Goal: Task Accomplishment & Management: Complete application form

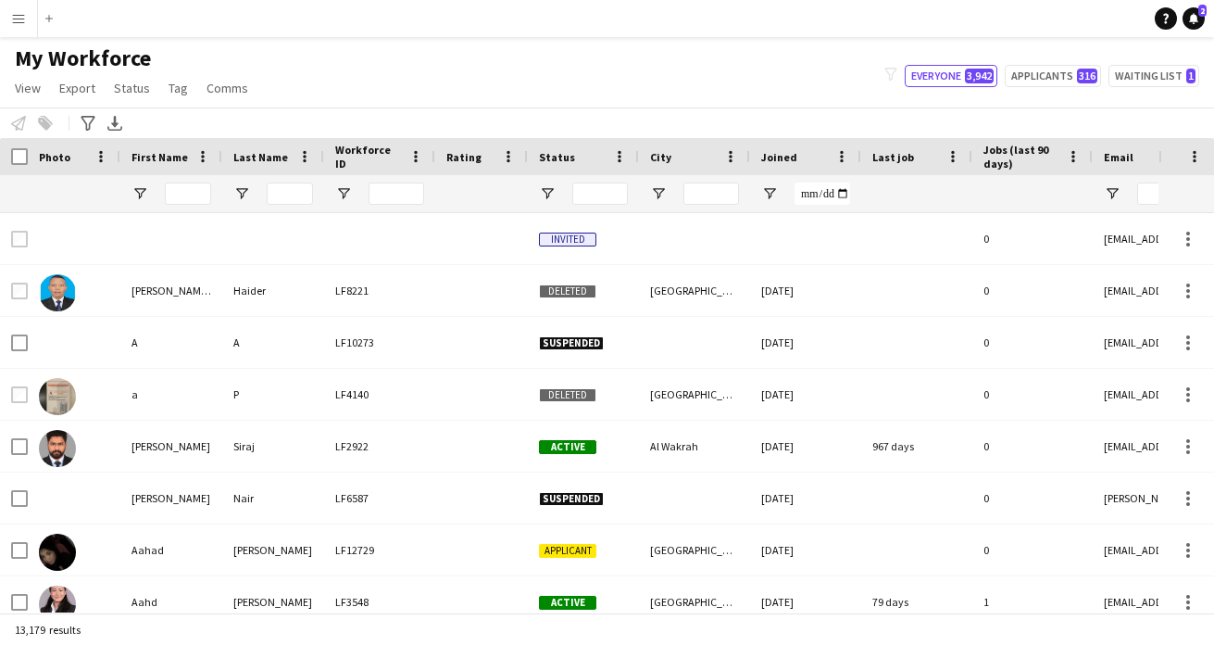
click at [19, 22] on app-icon "Menu" at bounding box center [18, 18] width 15 height 15
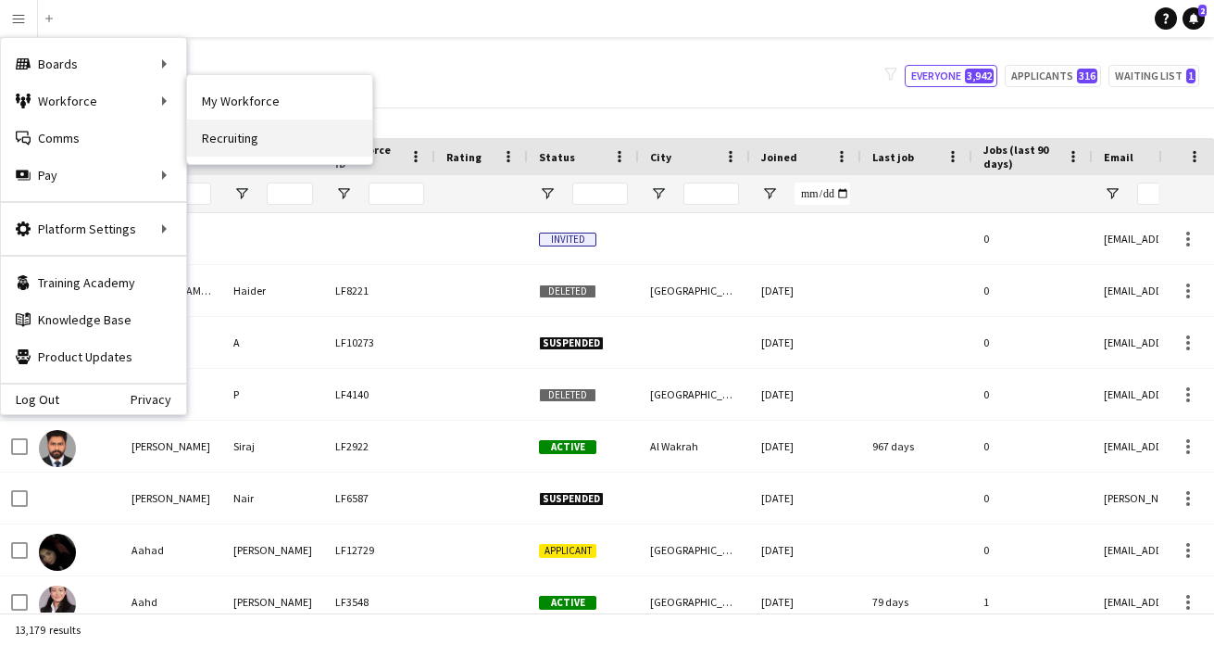
click at [253, 143] on link "Recruiting" at bounding box center [279, 138] width 185 height 37
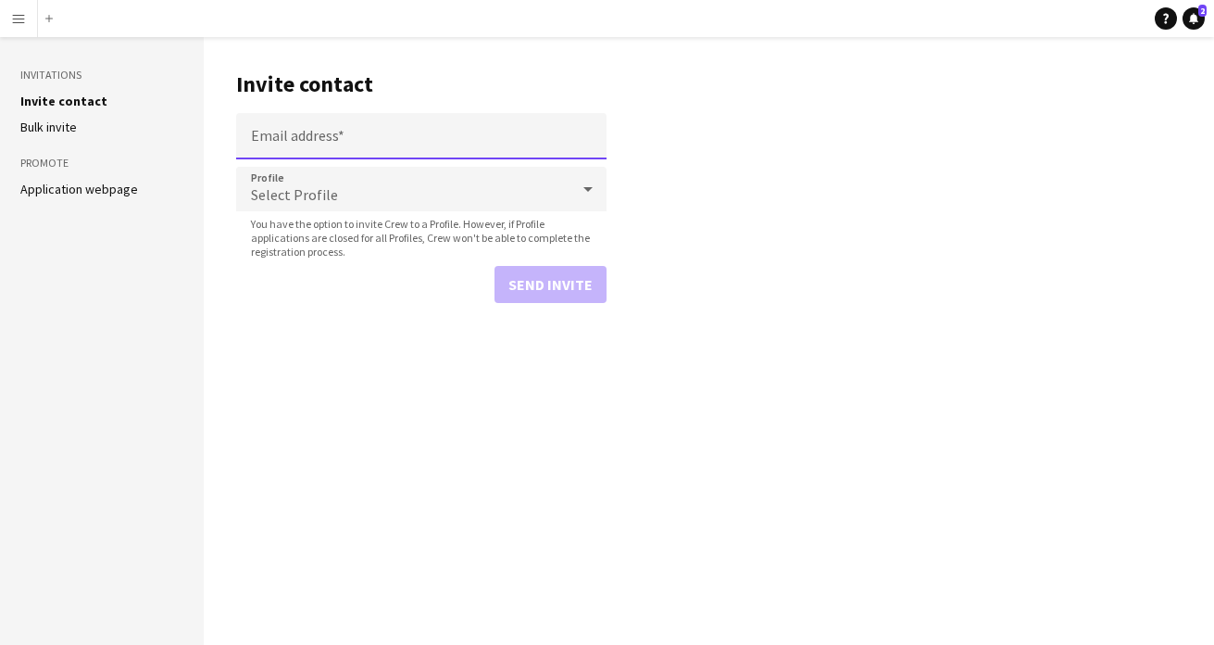
click at [395, 116] on input "Email address" at bounding box center [421, 136] width 371 height 46
paste input "**********"
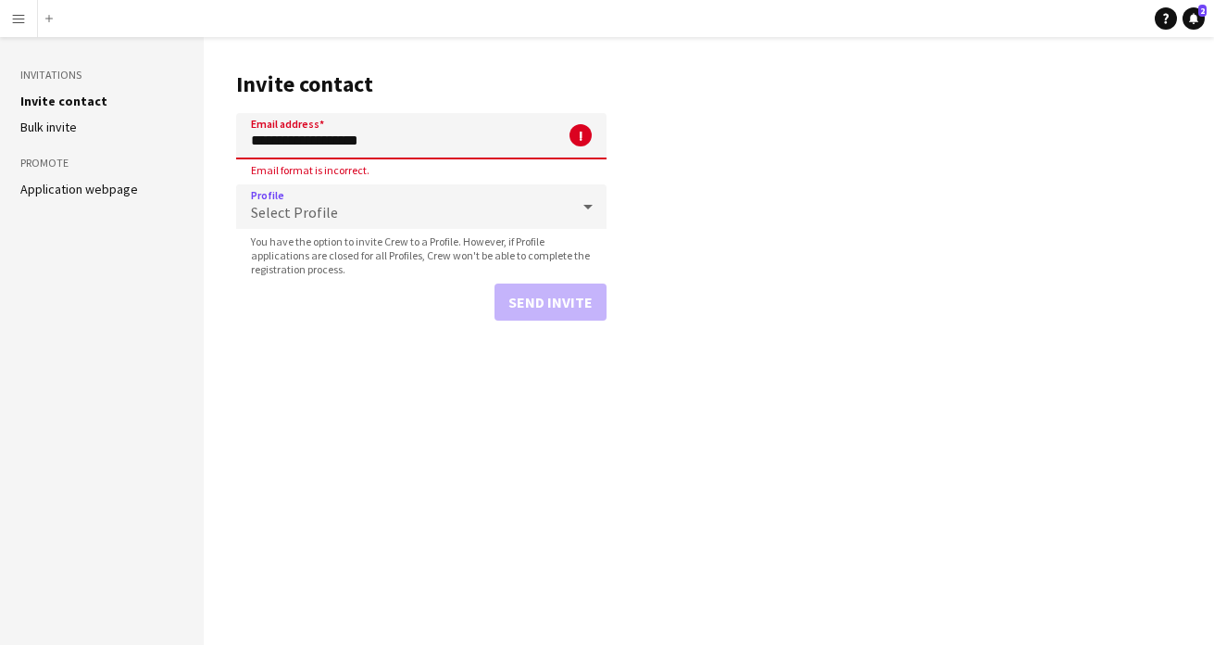
click at [330, 201] on div "Select Profile" at bounding box center [402, 206] width 333 height 44
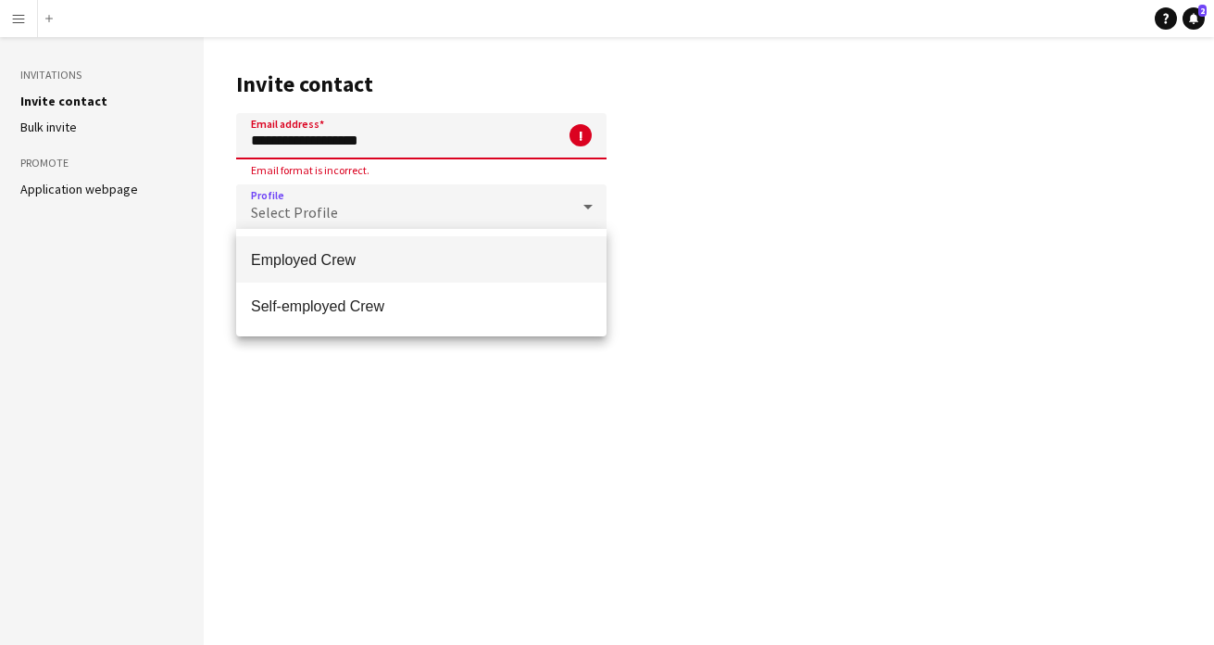
click at [443, 126] on div at bounding box center [607, 322] width 1214 height 645
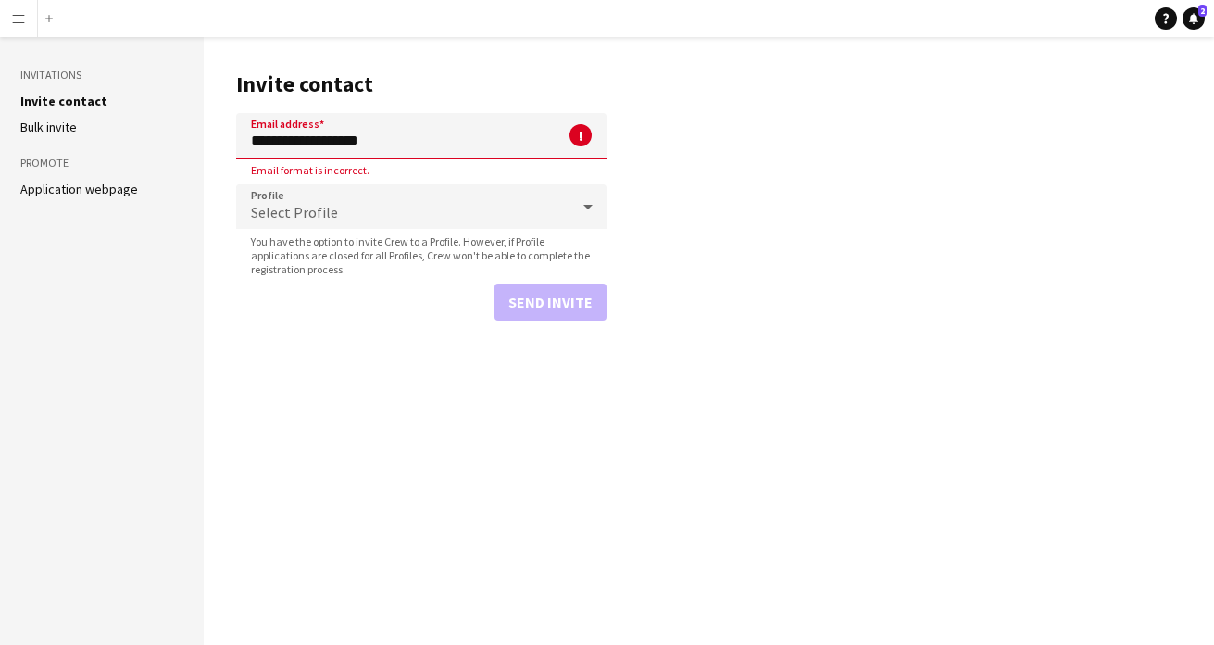
click at [437, 133] on input "**********" at bounding box center [421, 136] width 371 height 46
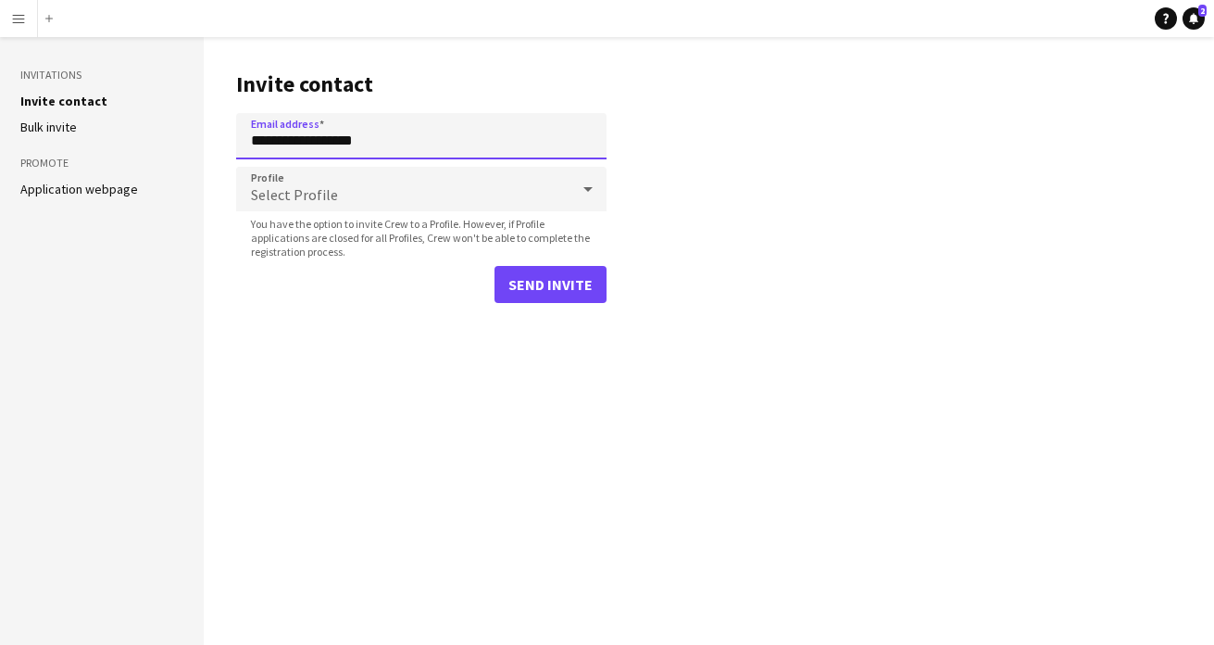
type input "**********"
click at [434, 176] on div "Select Profile" at bounding box center [402, 189] width 333 height 44
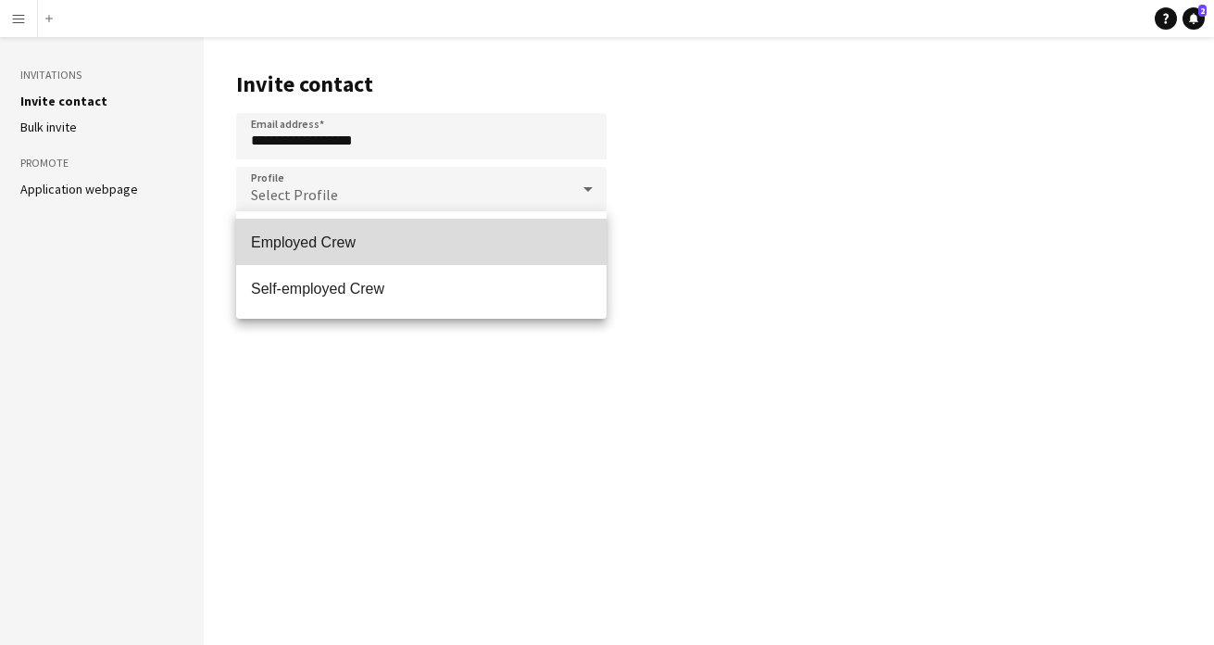
click at [371, 236] on span "Employed Crew" at bounding box center [421, 242] width 341 height 18
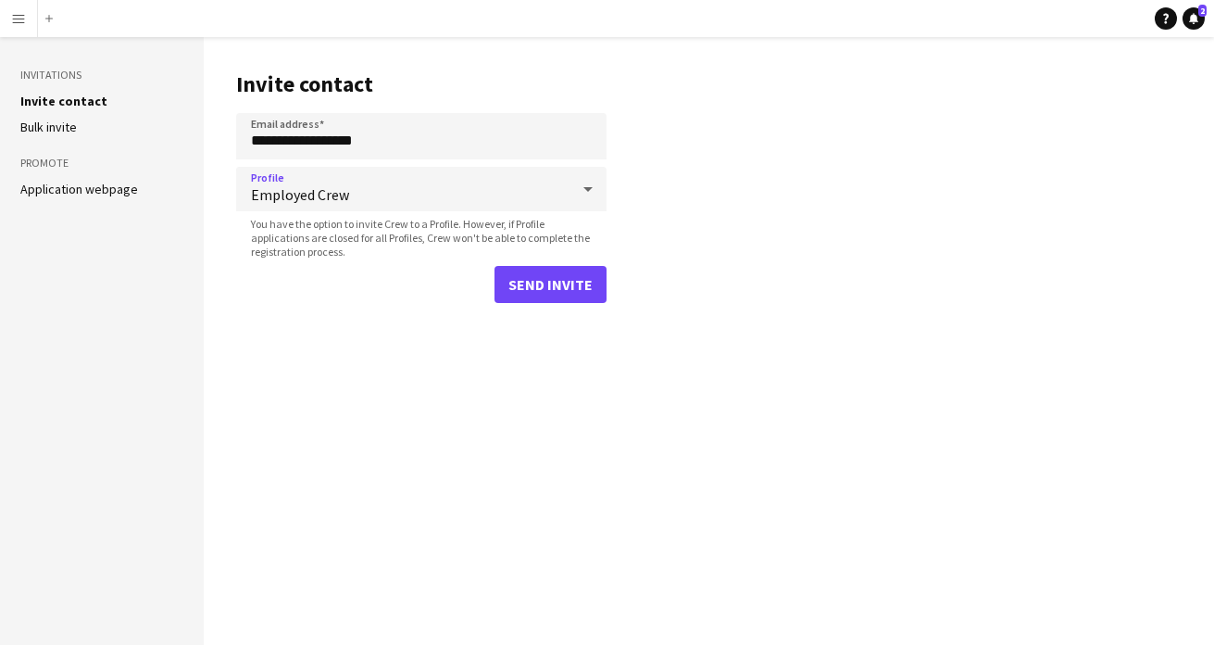
click at [317, 195] on span "Employed Crew" at bounding box center [410, 194] width 319 height 19
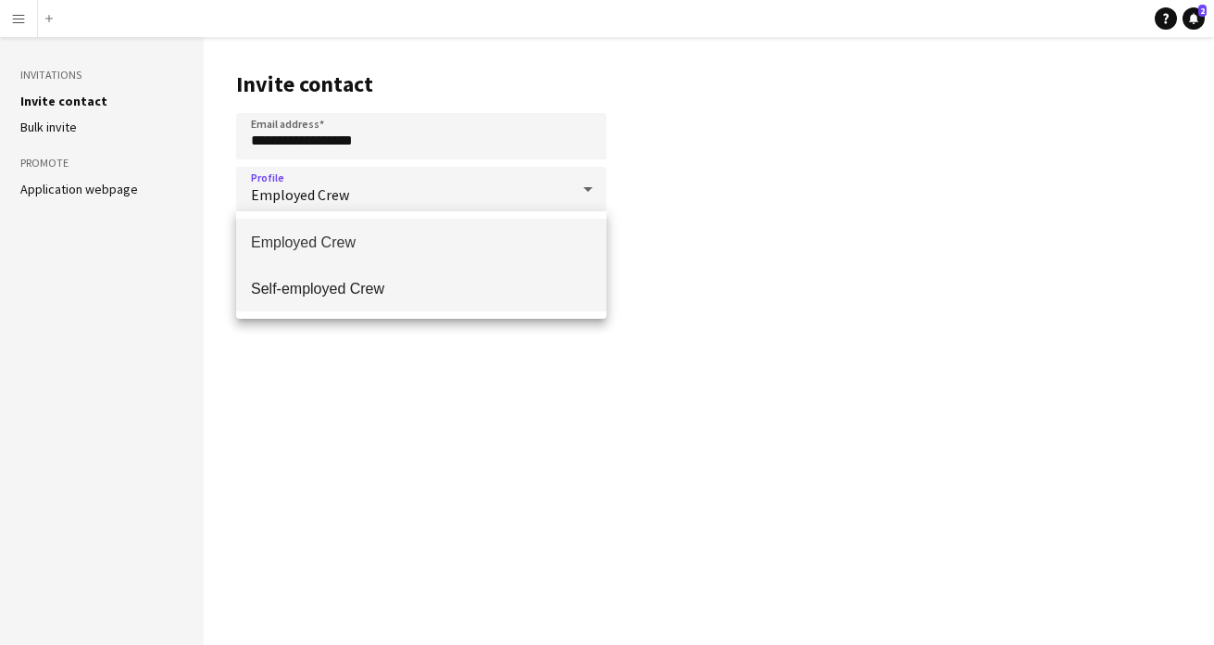
click at [305, 296] on span "Self-employed Crew" at bounding box center [421, 289] width 341 height 18
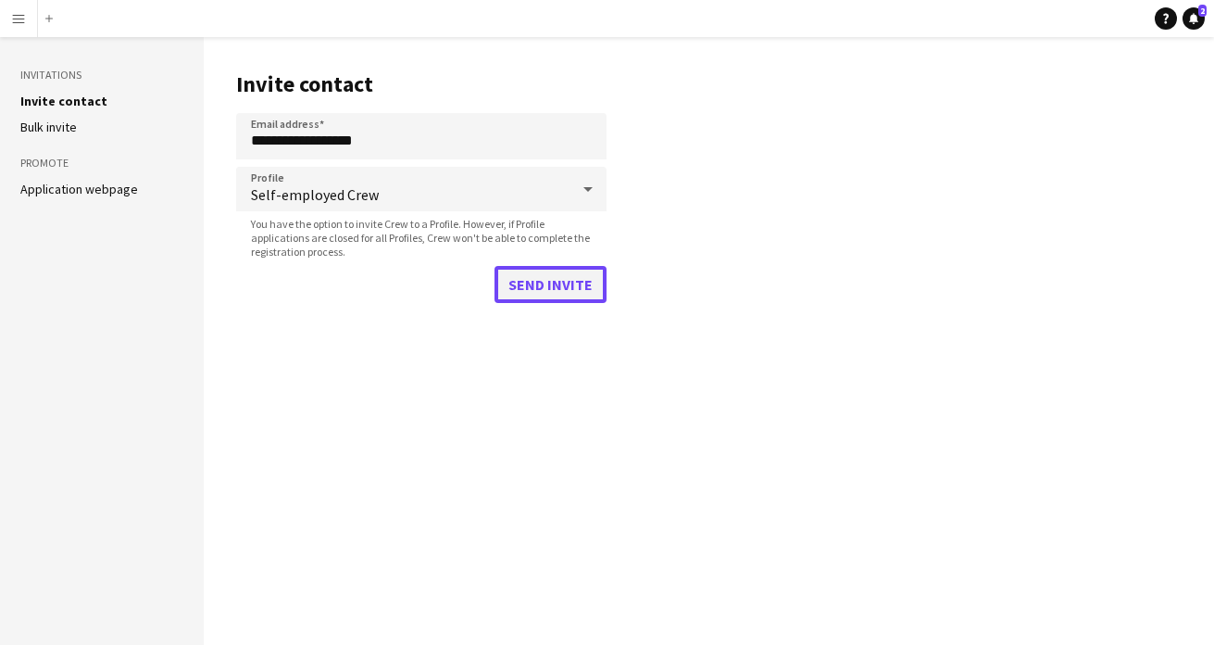
click at [549, 284] on button "Send invite" at bounding box center [551, 284] width 112 height 37
click at [19, 18] on app-icon "Menu" at bounding box center [18, 18] width 15 height 15
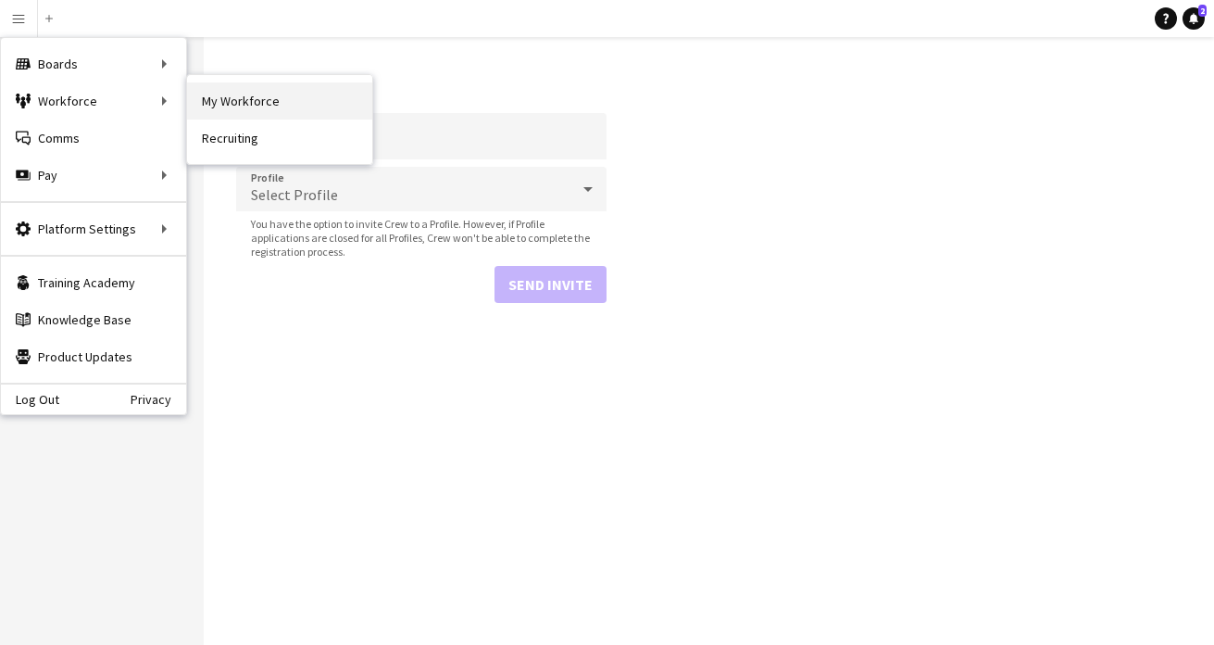
click at [224, 98] on link "My Workforce" at bounding box center [279, 100] width 185 height 37
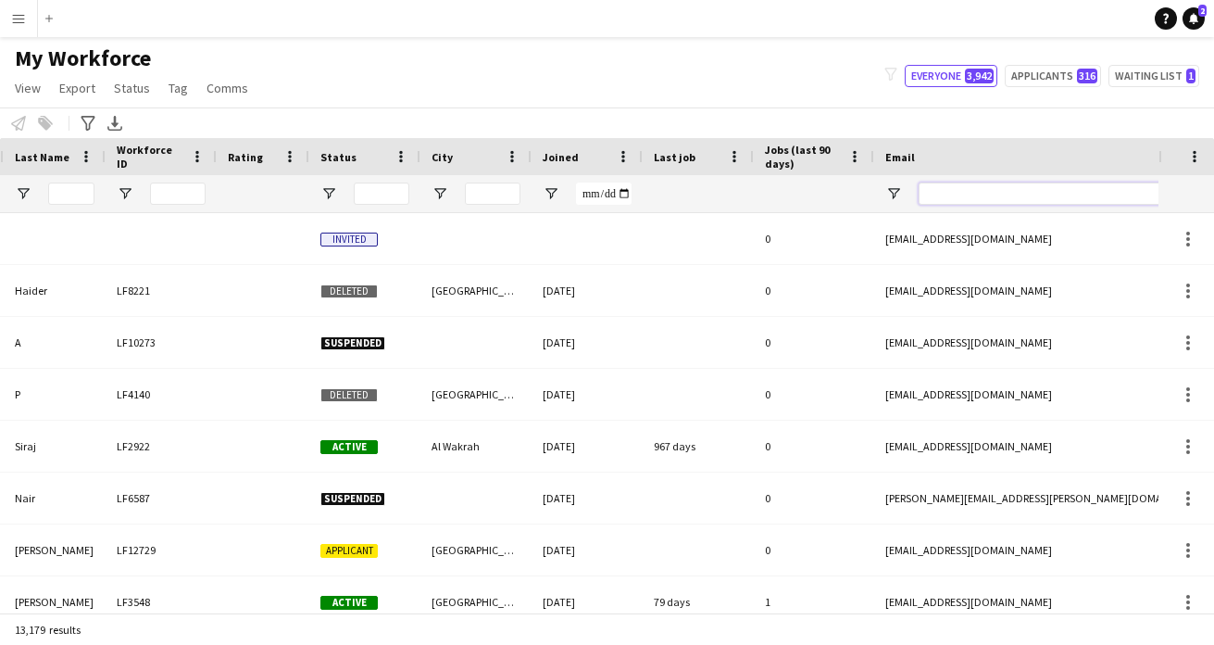
click at [953, 194] on input "Email Filter Input" at bounding box center [1076, 193] width 315 height 22
paste input "**********"
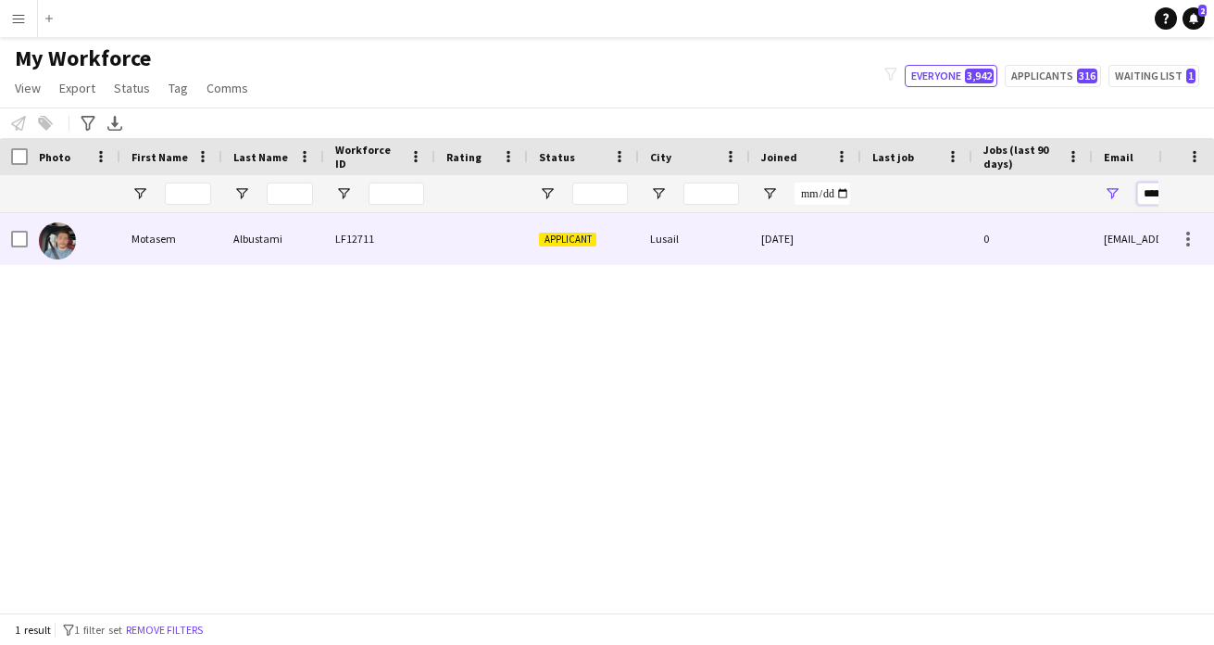
type input "**********"
click at [423, 252] on div "LF12711" at bounding box center [379, 238] width 111 height 51
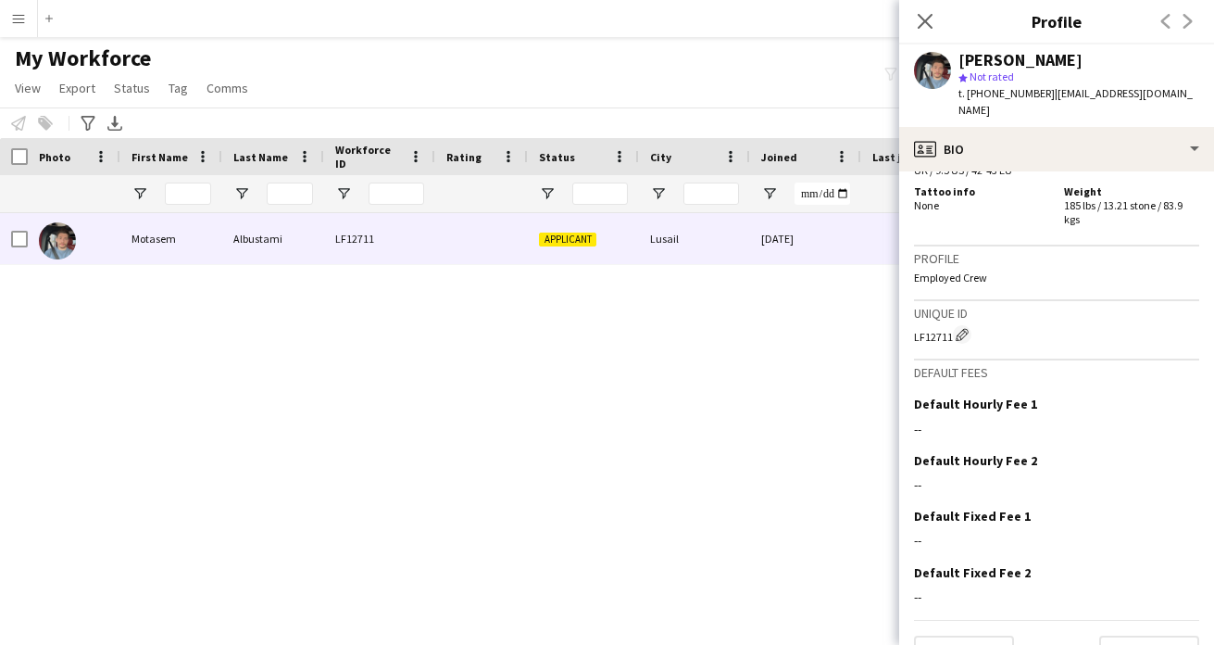
scroll to position [1113, 0]
drag, startPoint x: 961, startPoint y: 56, endPoint x: 1024, endPoint y: 60, distance: 63.2
click at [1024, 60] on div "Motasem Albustami" at bounding box center [1021, 60] width 124 height 17
copy div "Motasem"
drag, startPoint x: 1032, startPoint y: 63, endPoint x: 1108, endPoint y: 64, distance: 76.0
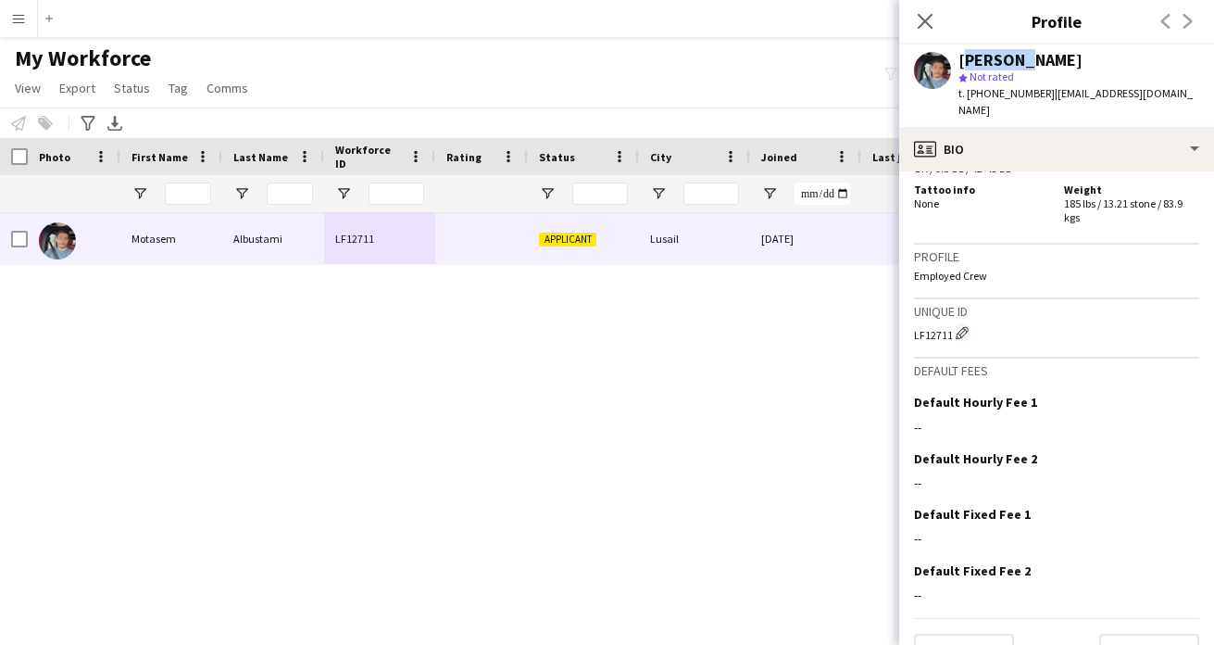
click at [1108, 64] on div "Motasem Albustami" at bounding box center [1079, 60] width 241 height 17
copy div "Albustami"
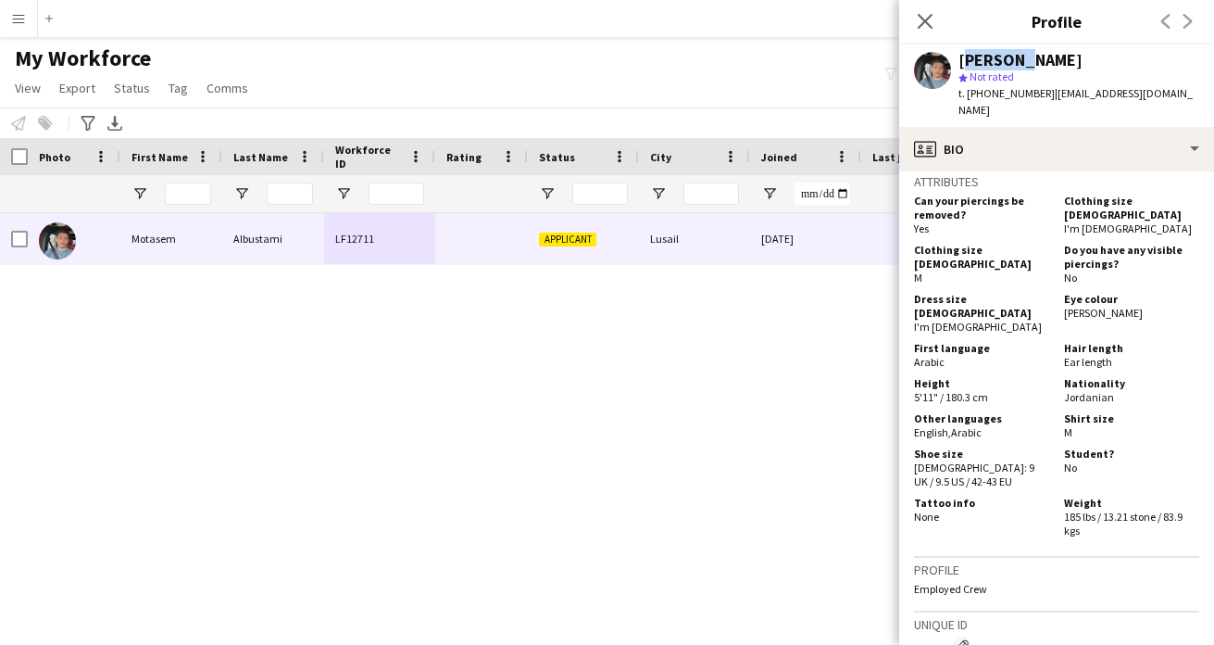
scroll to position [801, 0]
drag, startPoint x: 990, startPoint y: 92, endPoint x: 1034, endPoint y: 92, distance: 43.5
click at [1035, 92] on span "t. +97455811005" at bounding box center [1007, 93] width 96 height 14
copy span "55811005"
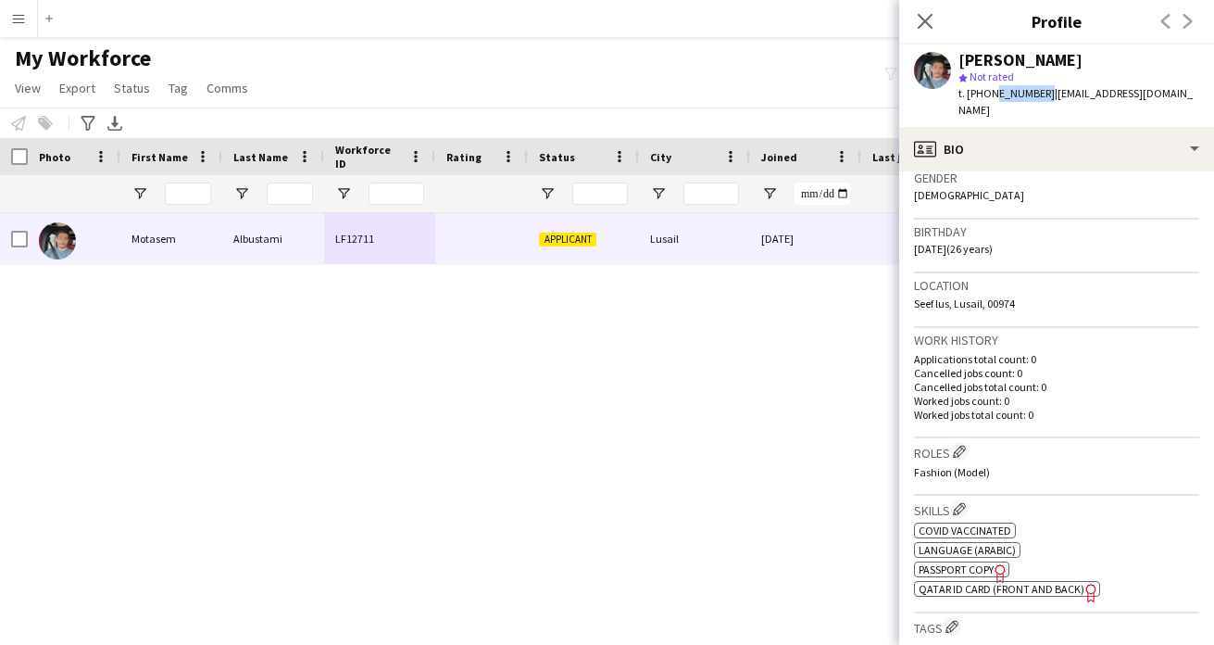
scroll to position [301, 0]
click at [1053, 579] on span "Qatar ID card (front and back)" at bounding box center [1002, 586] width 166 height 14
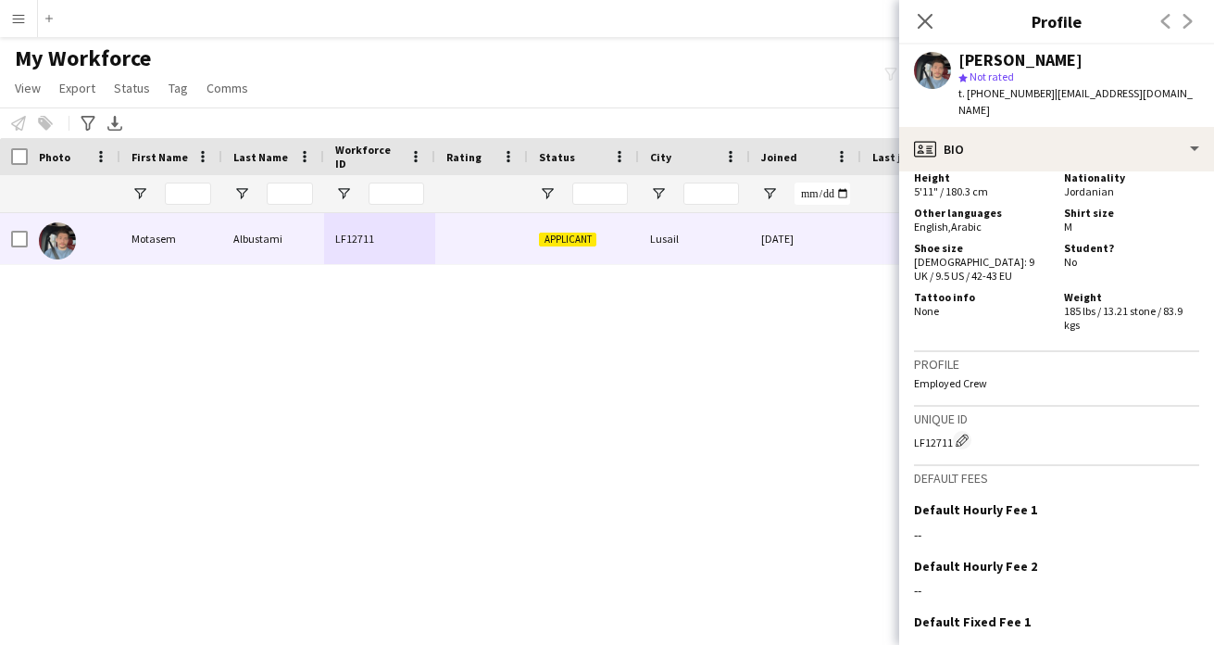
click at [1062, 376] on p "Employed Crew" at bounding box center [1056, 383] width 285 height 14
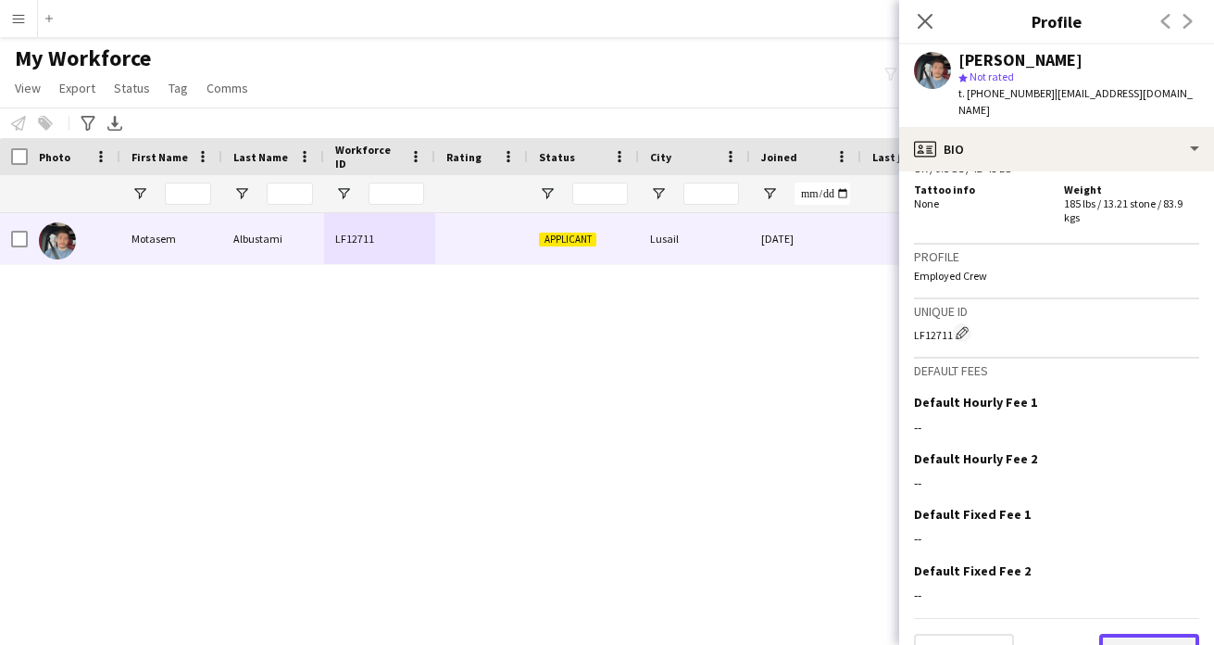
click at [1113, 634] on button "Next" at bounding box center [1150, 652] width 100 height 37
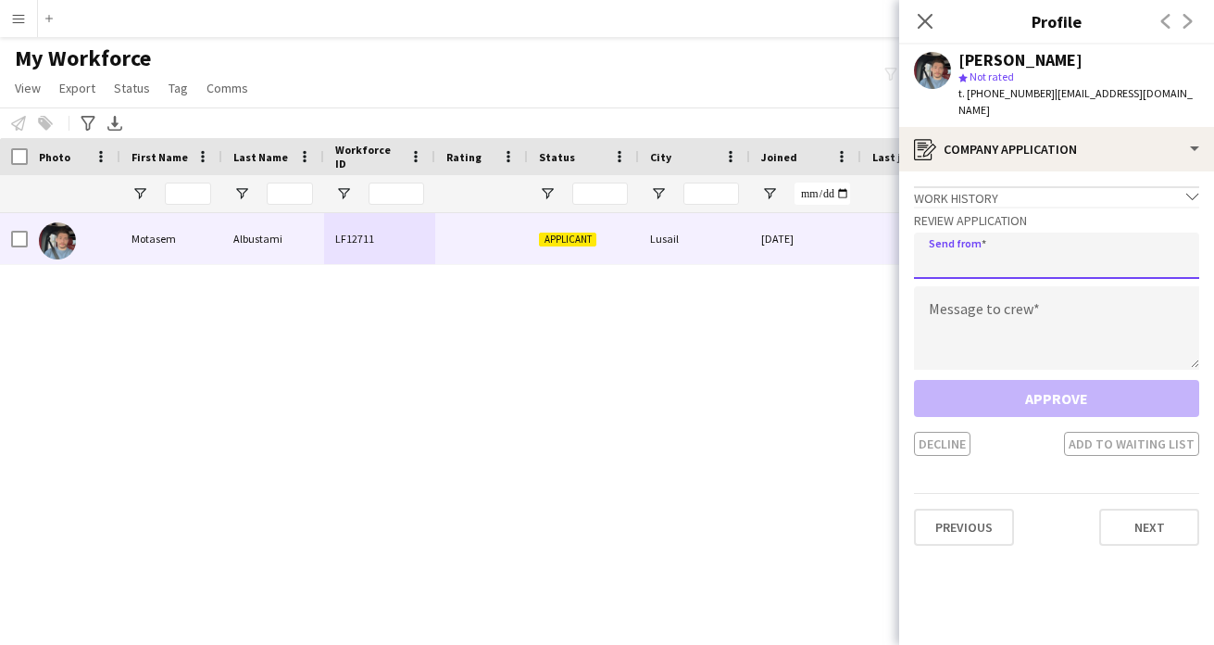
click at [1023, 249] on input "email" at bounding box center [1056, 256] width 285 height 46
type input "**********"
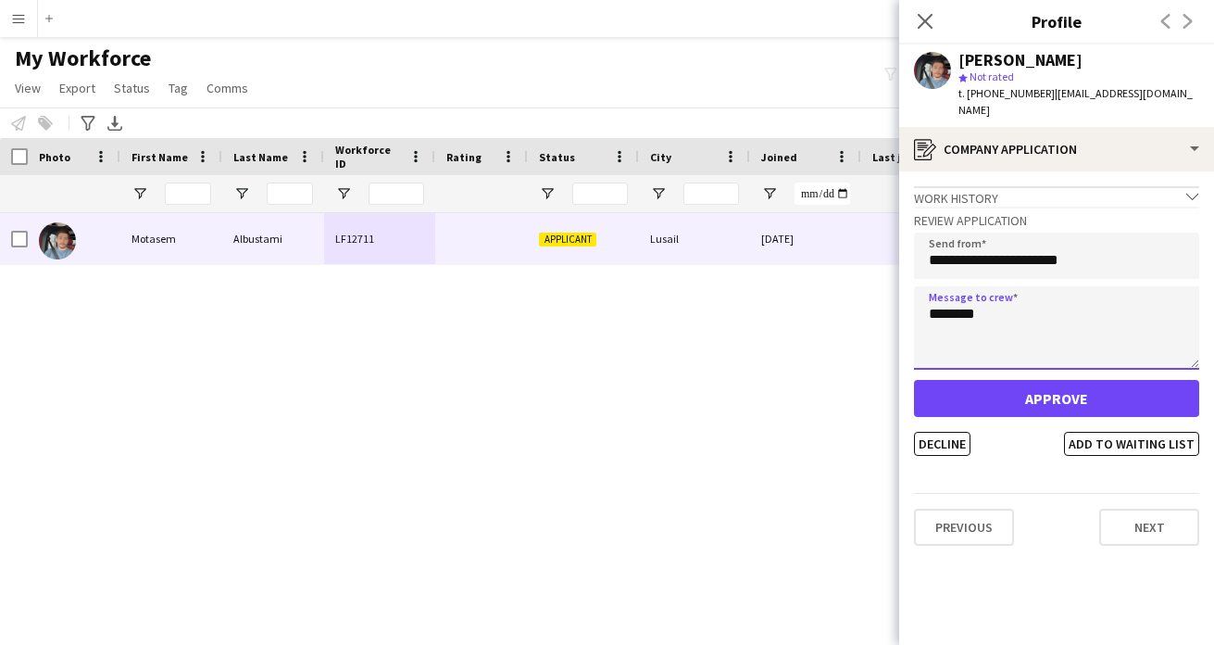
type textarea "********"
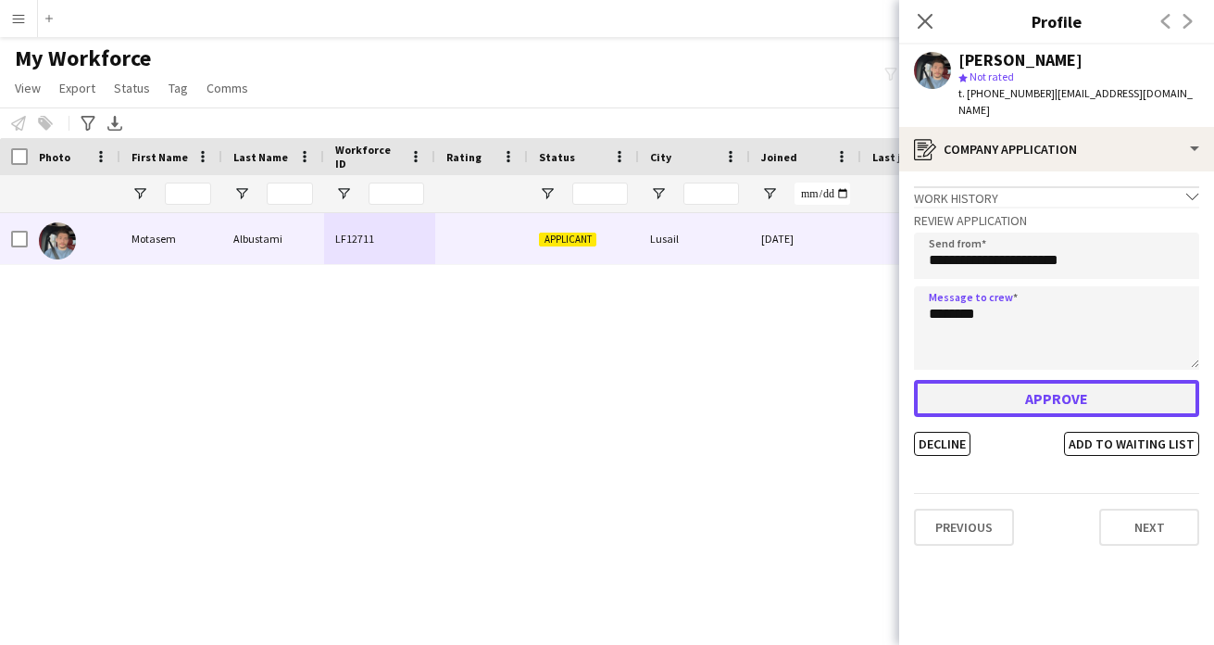
click at [1068, 380] on button "Approve" at bounding box center [1056, 398] width 285 height 37
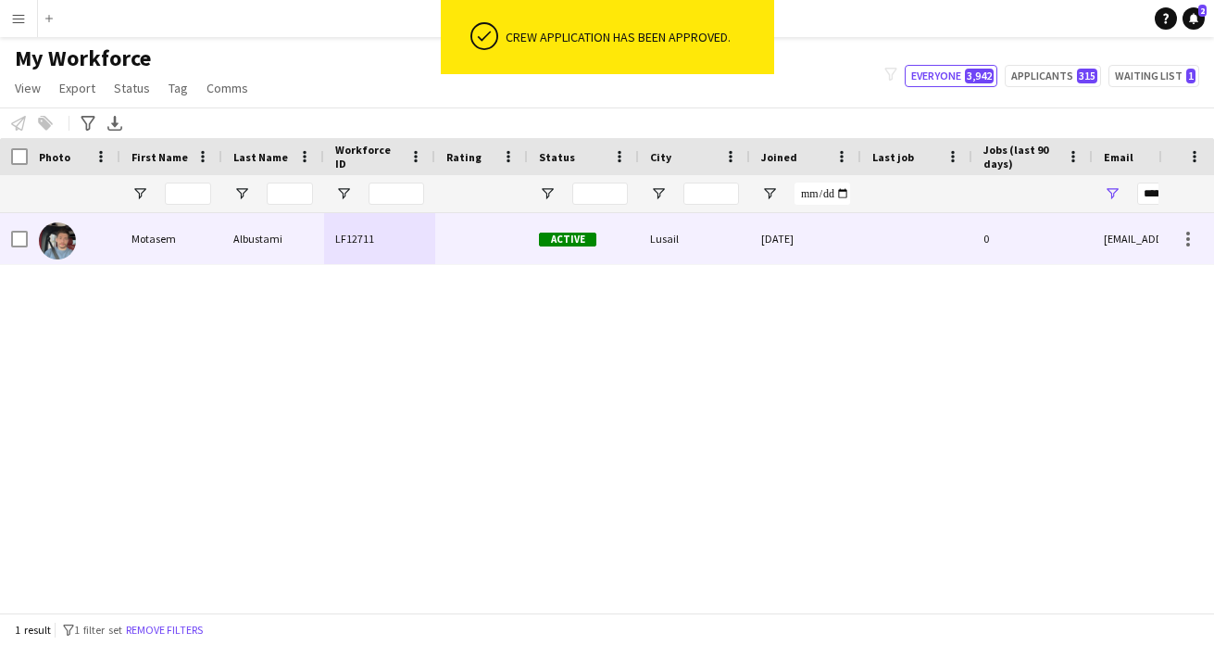
click at [1010, 236] on div "0" at bounding box center [1033, 238] width 120 height 51
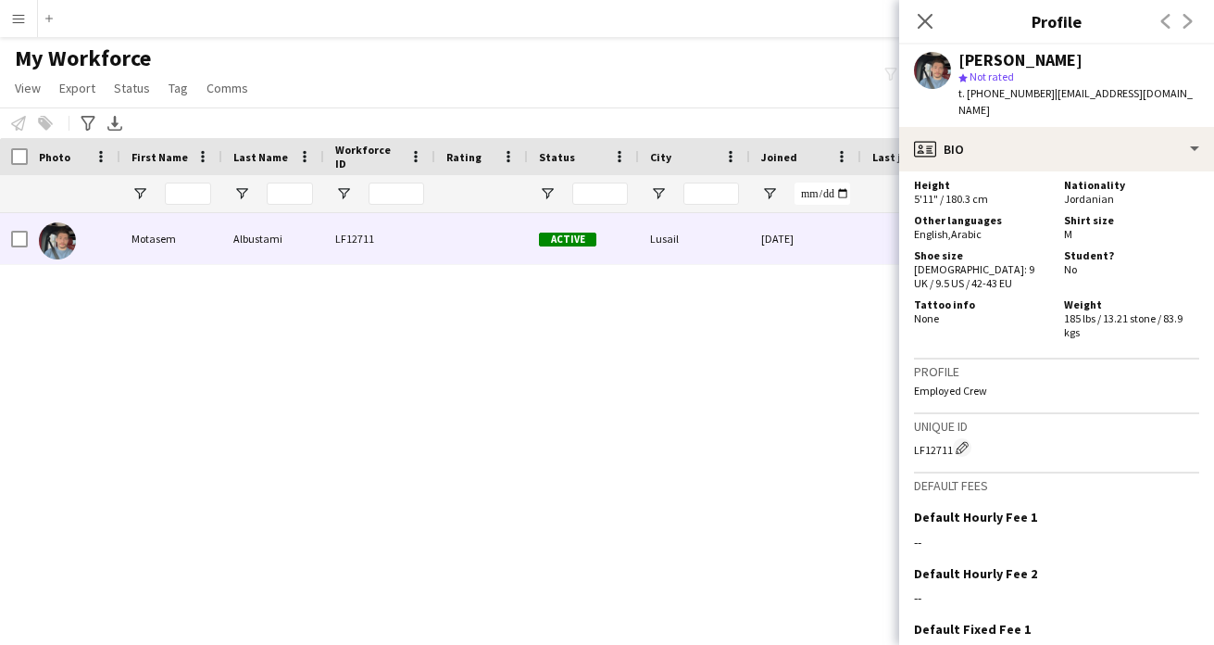
click at [1092, 477] on h3 "Default fees" at bounding box center [1056, 485] width 285 height 17
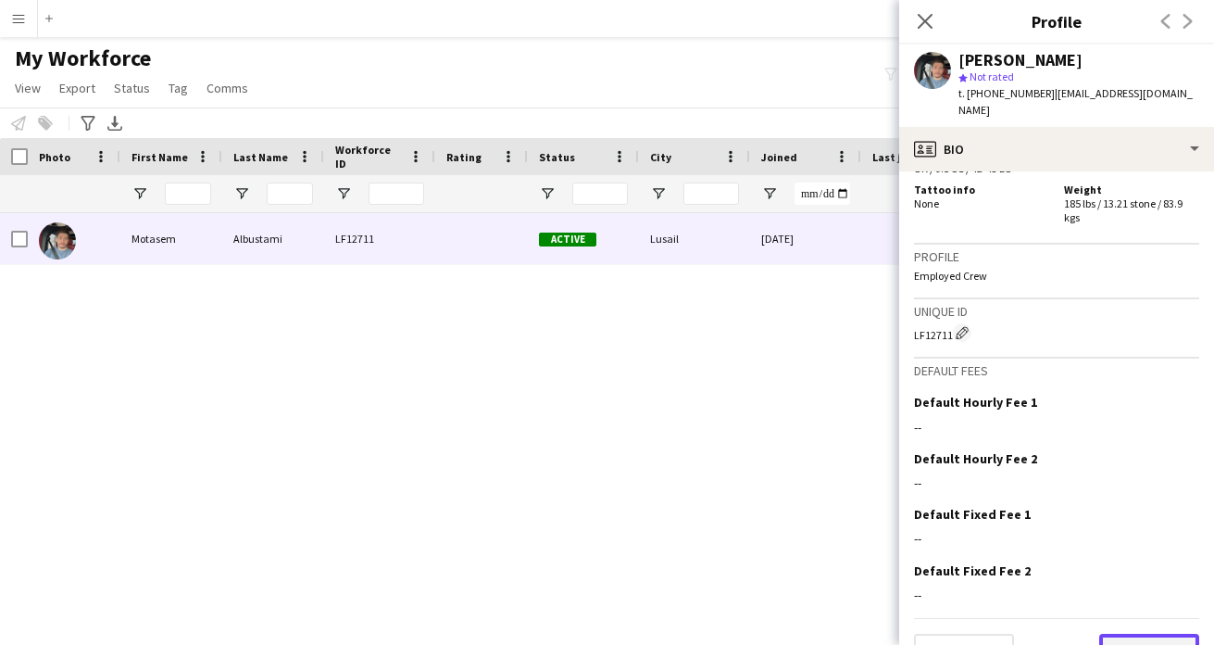
click at [1131, 634] on button "Next" at bounding box center [1150, 652] width 100 height 37
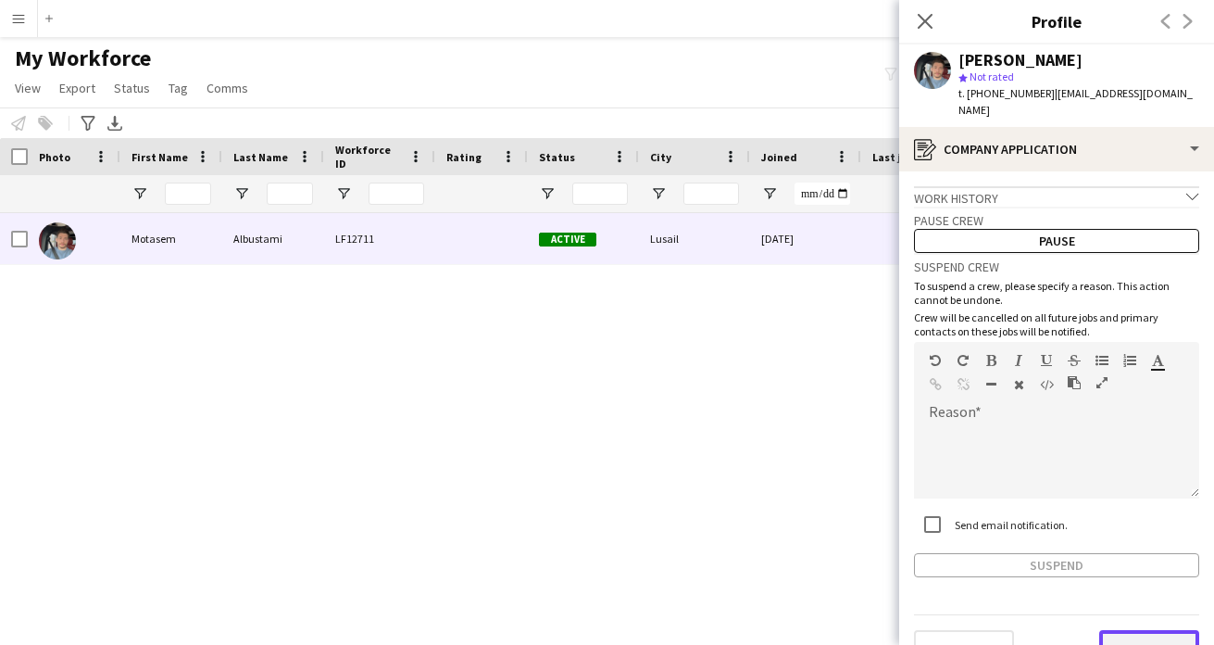
click at [1127, 636] on button "Next" at bounding box center [1150, 648] width 100 height 37
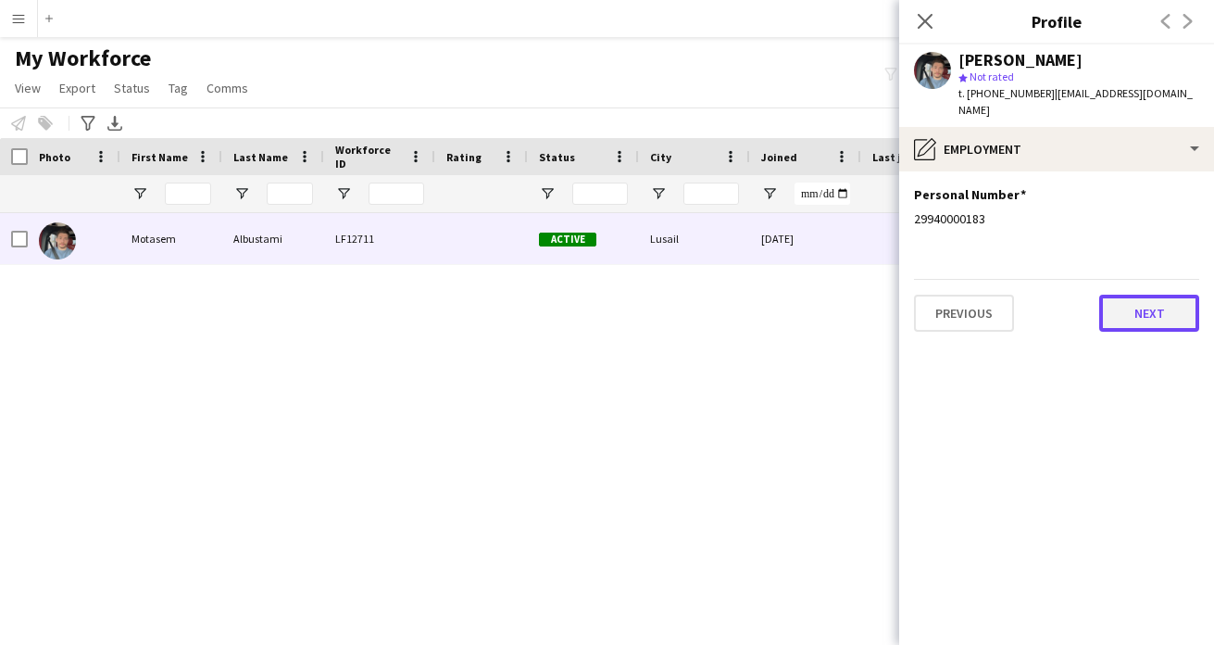
click at [1138, 296] on button "Next" at bounding box center [1150, 313] width 100 height 37
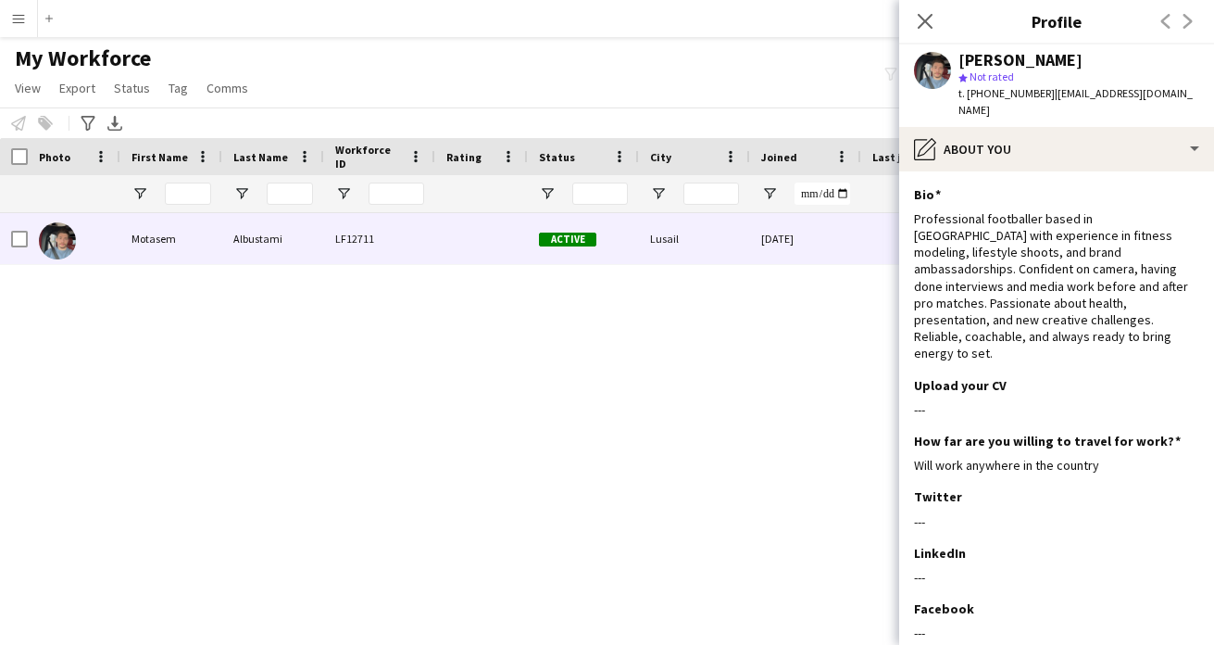
scroll to position [138, 0]
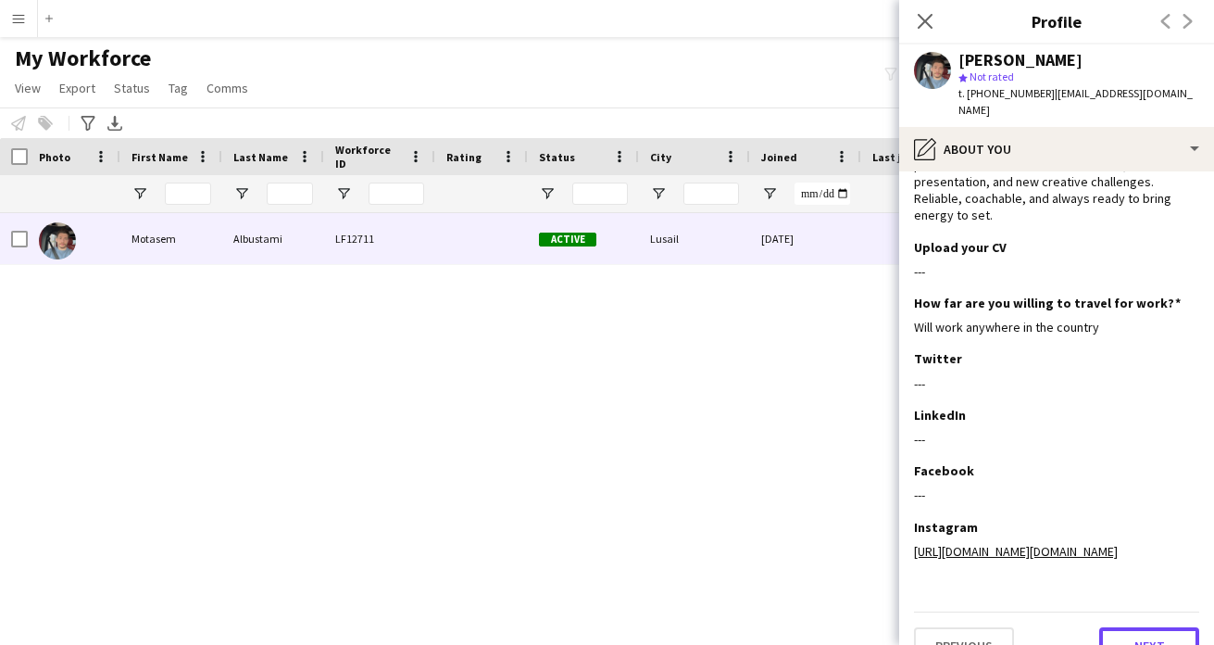
click at [1150, 627] on button "Next" at bounding box center [1150, 645] width 100 height 37
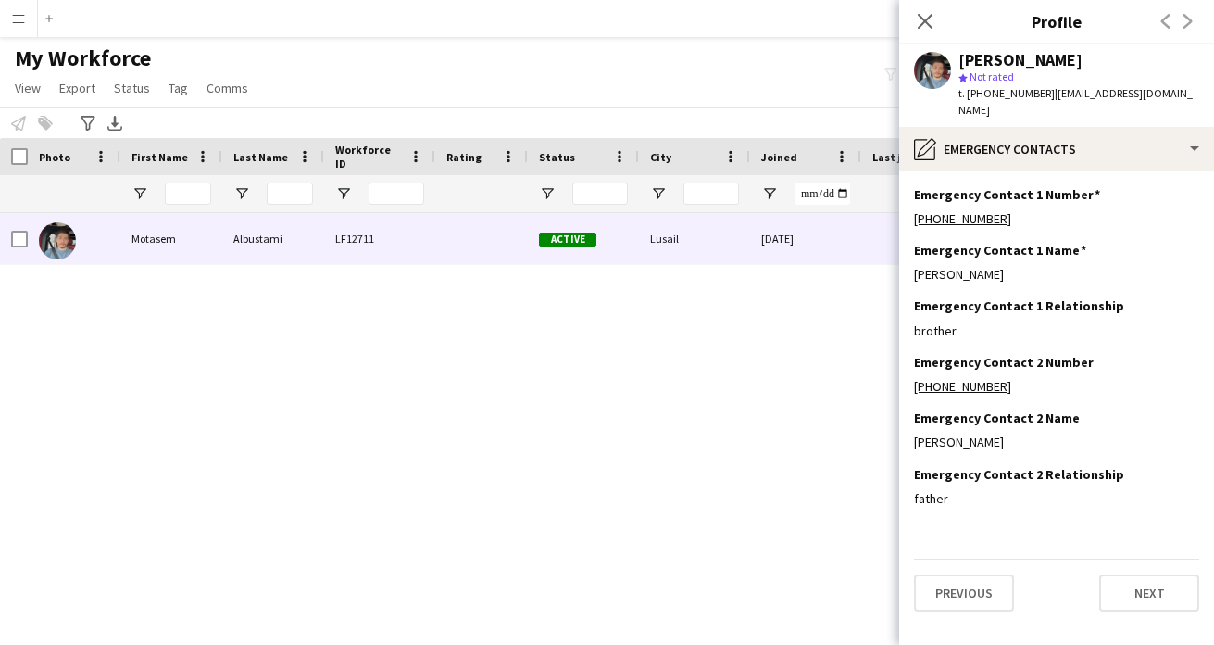
scroll to position [0, 0]
click at [1150, 613] on app-section-data-types "Emergency Contact 1 Number Edit this field +97455755172 Emergency Contact 1 Nam…" at bounding box center [1056, 407] width 315 height 473
click at [1151, 559] on div "Previous Next" at bounding box center [1056, 585] width 285 height 53
click at [1143, 574] on button "Next" at bounding box center [1150, 592] width 100 height 37
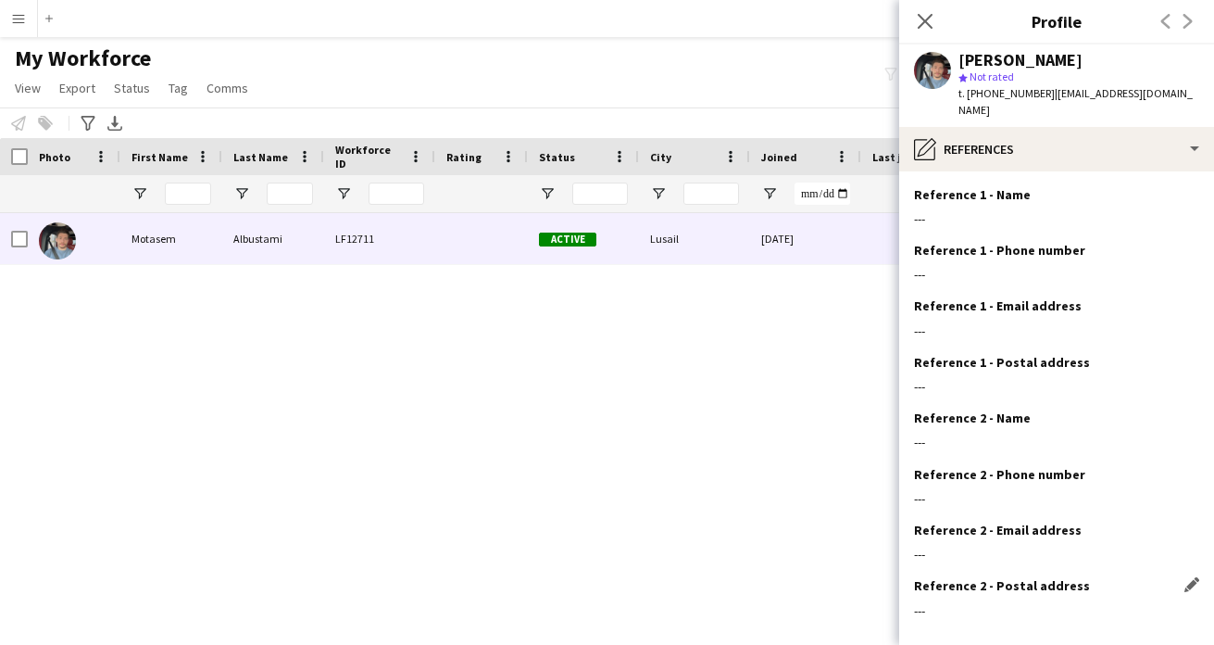
scroll to position [76, 0]
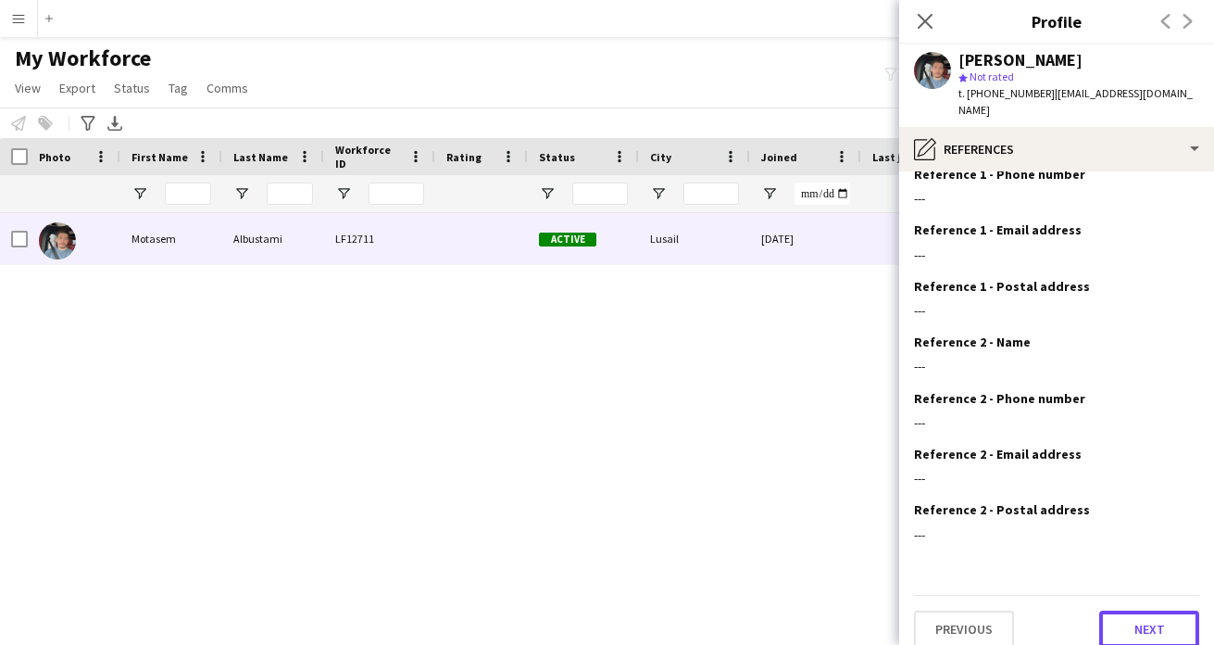
click at [1146, 615] on button "Next" at bounding box center [1150, 628] width 100 height 37
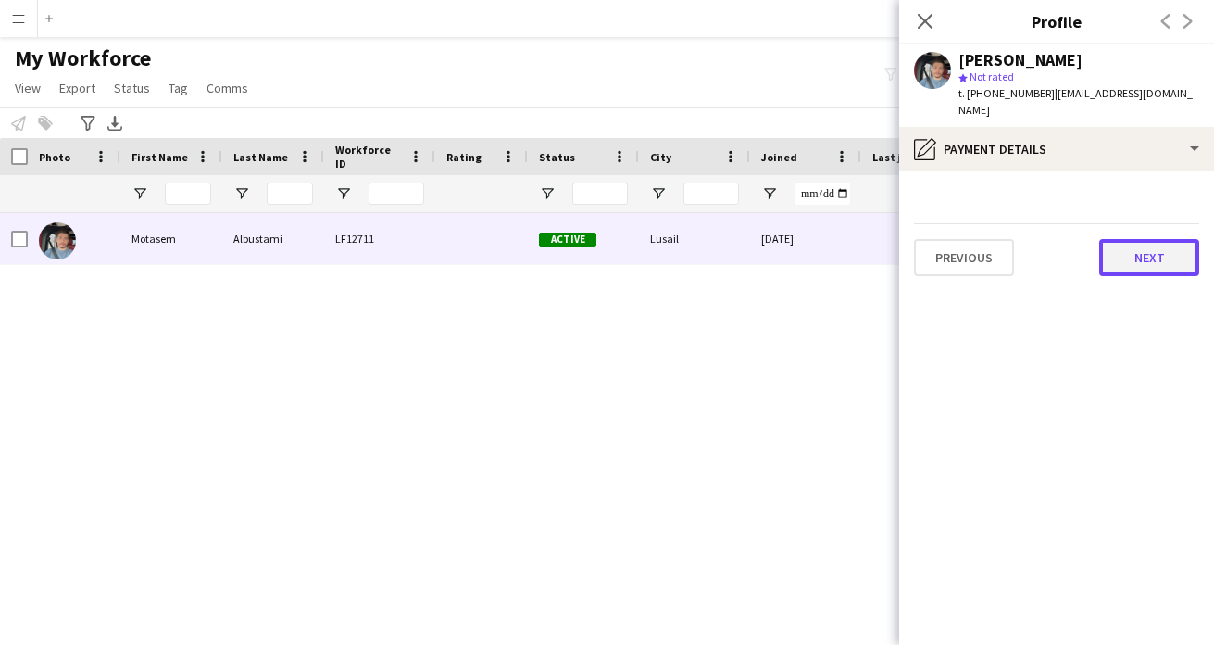
click at [1135, 240] on button "Next" at bounding box center [1150, 257] width 100 height 37
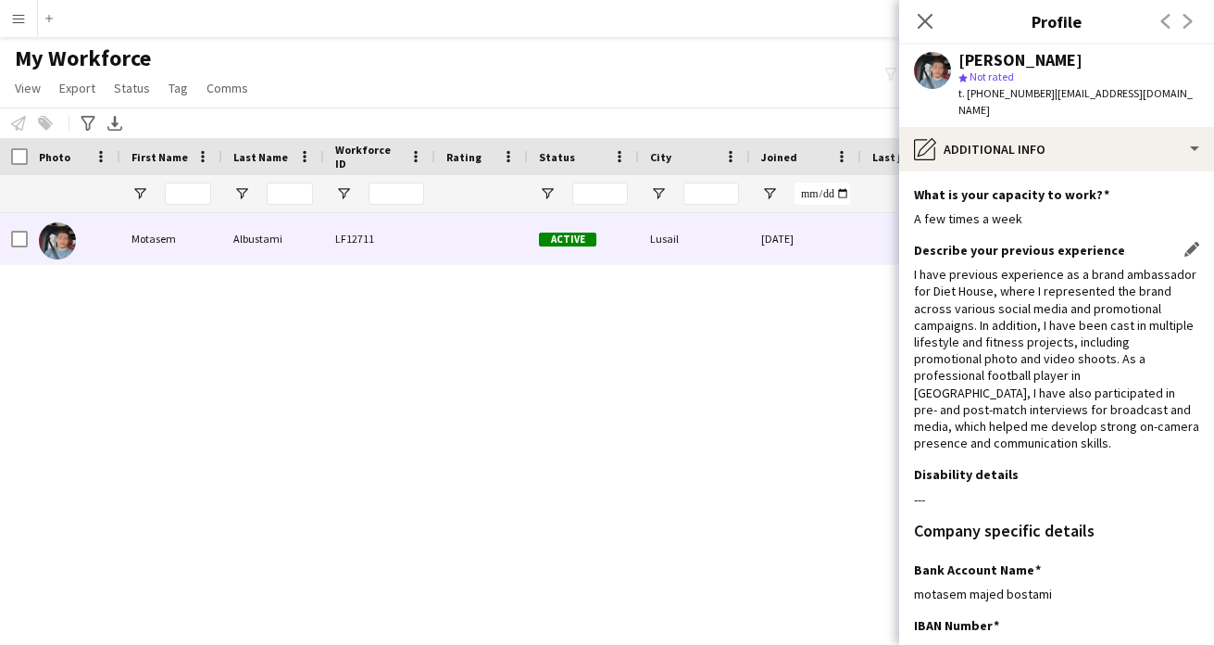
scroll to position [156, 0]
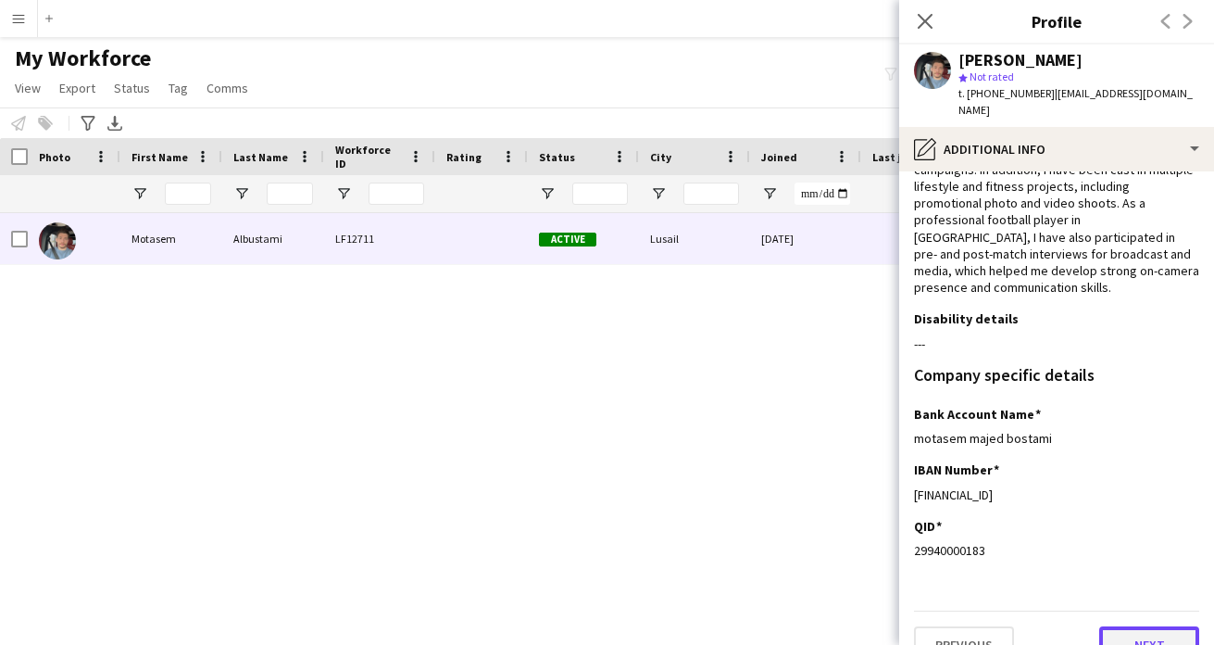
click at [1159, 626] on button "Next" at bounding box center [1150, 644] width 100 height 37
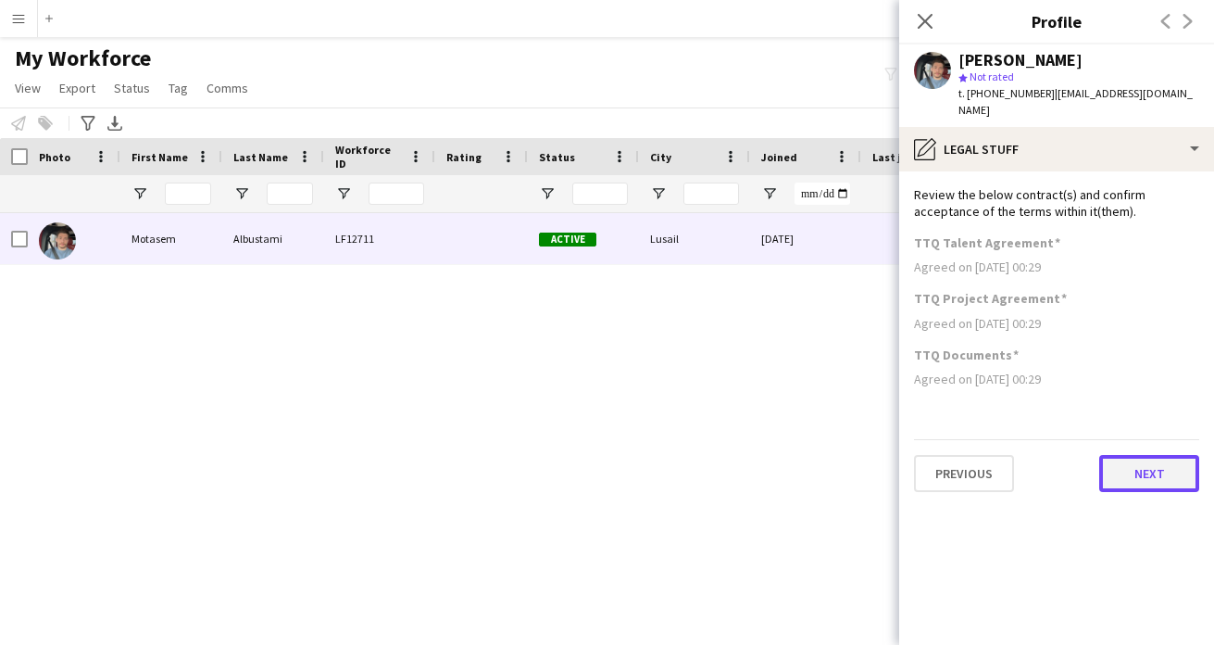
click at [1176, 469] on button "Next" at bounding box center [1150, 473] width 100 height 37
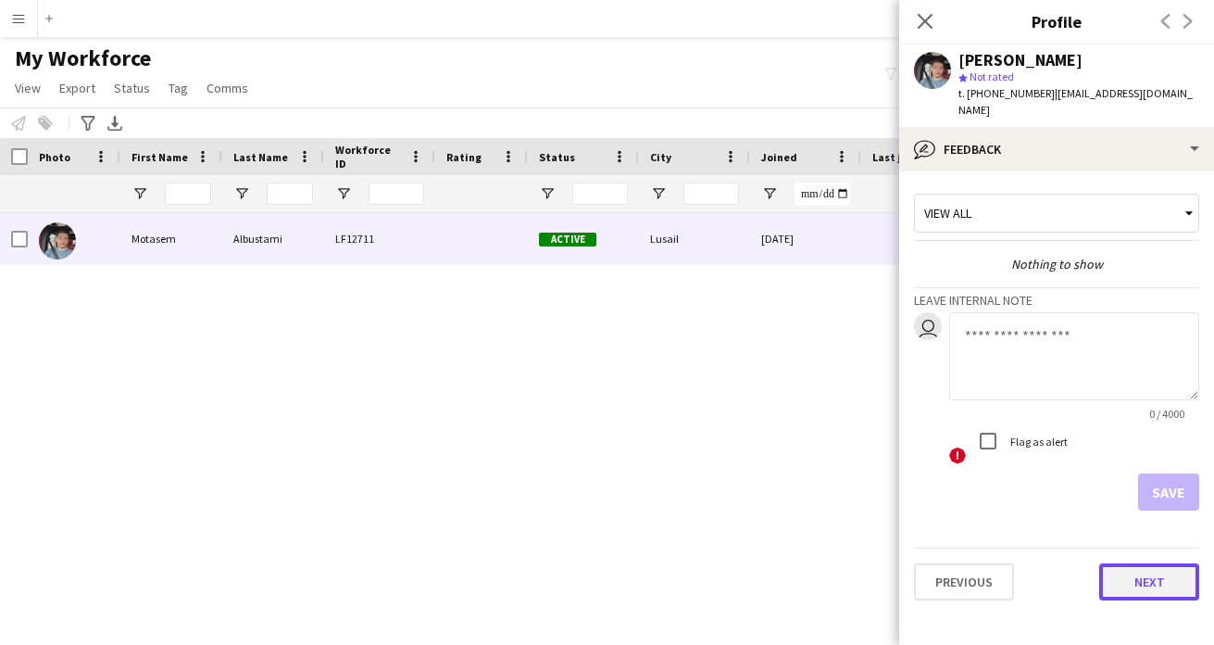
click at [1155, 563] on button "Next" at bounding box center [1150, 581] width 100 height 37
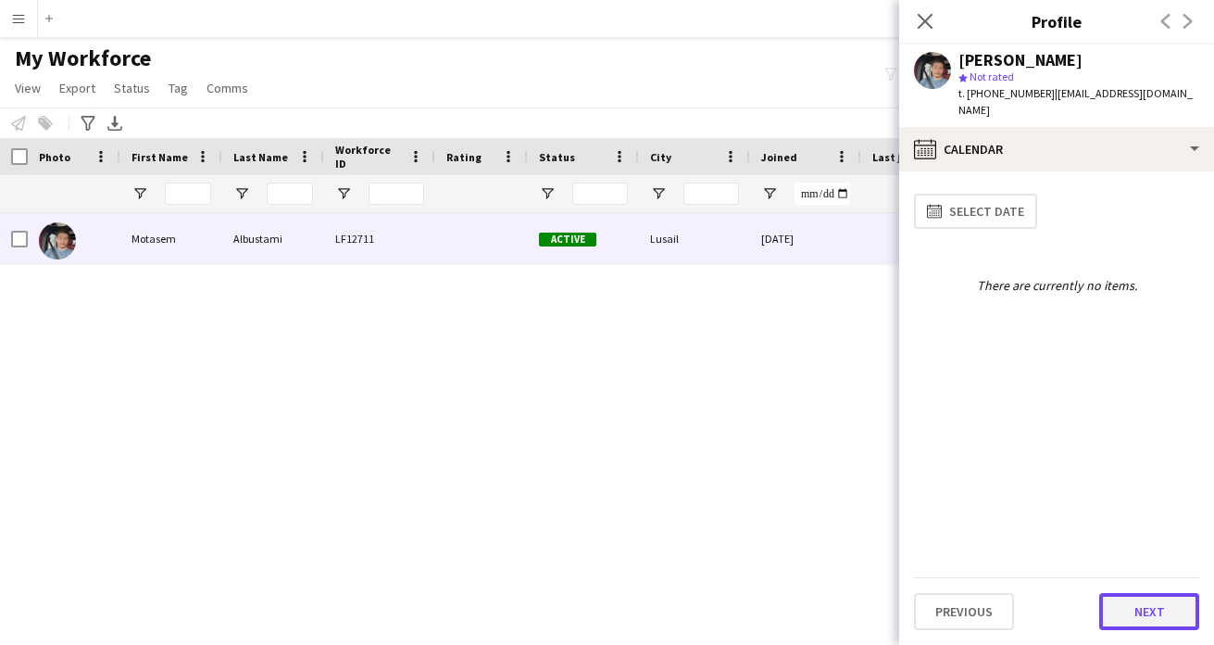
click at [1140, 625] on button "Next" at bounding box center [1150, 611] width 100 height 37
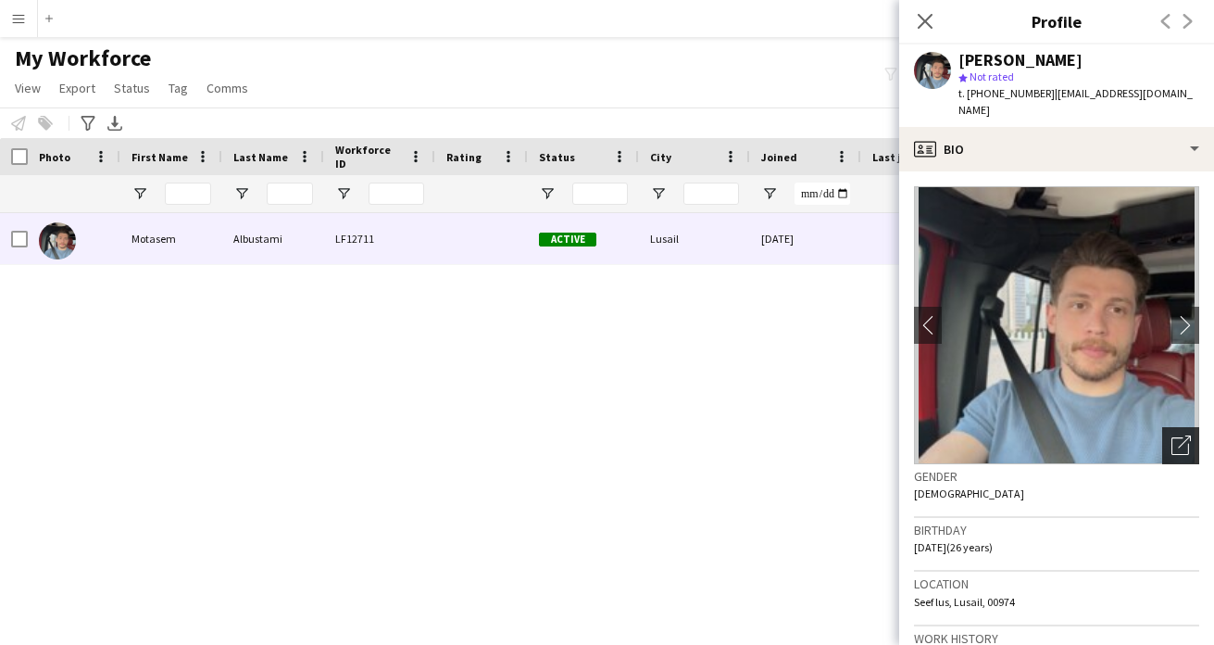
click at [1178, 427] on div "Open photos pop-in" at bounding box center [1181, 445] width 37 height 37
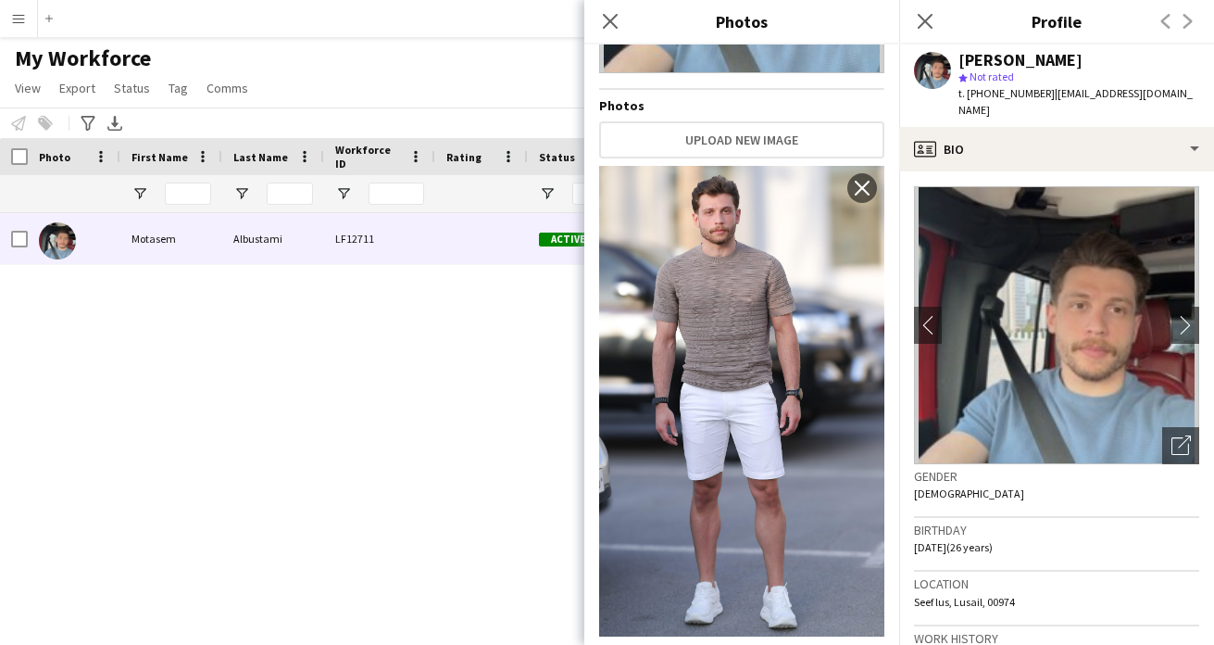
scroll to position [365, 0]
